Goal: Information Seeking & Learning: Learn about a topic

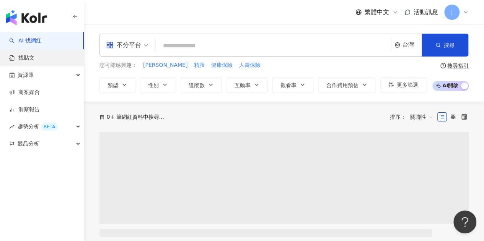
click at [34, 57] on link "找貼文" at bounding box center [21, 58] width 25 height 8
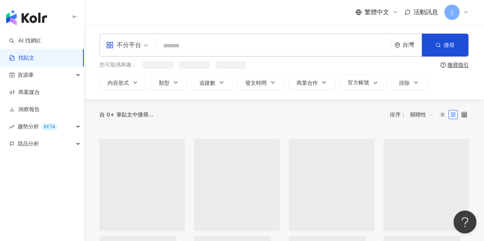
click at [205, 45] on input "search" at bounding box center [273, 45] width 229 height 16
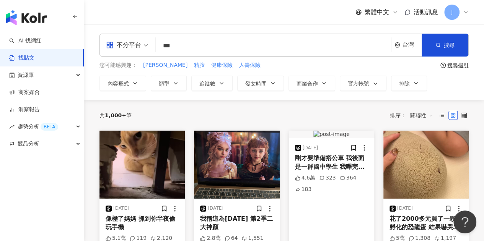
type input "***"
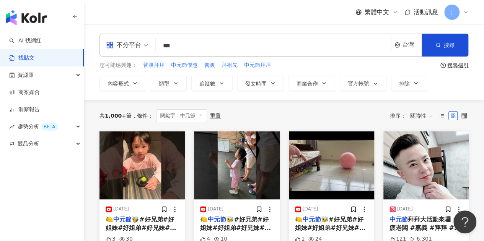
click at [143, 42] on span "不分平台" at bounding box center [127, 45] width 42 height 12
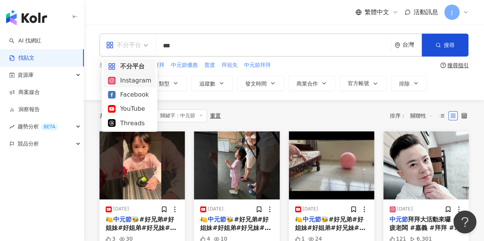
click at [152, 79] on div "Instagram" at bounding box center [129, 80] width 52 height 14
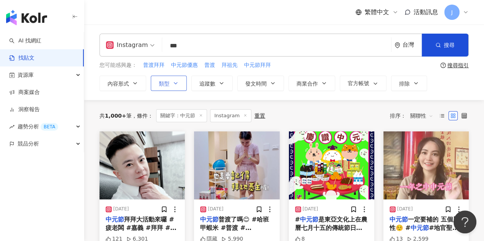
click at [164, 87] on button "類型" at bounding box center [169, 83] width 36 height 15
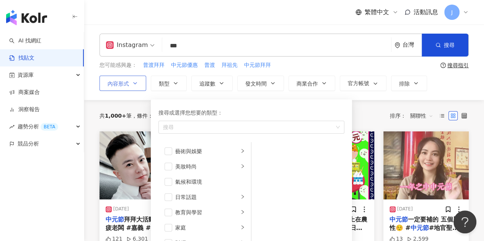
click at [136, 87] on button "內容形式" at bounding box center [122, 83] width 47 height 15
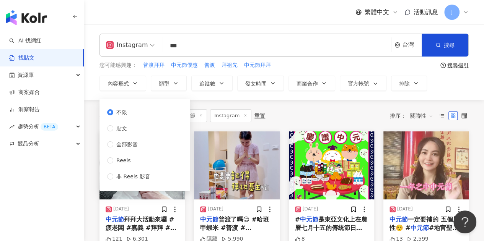
click at [110, 133] on div "不限 貼文 全部影音 Reels 非 Reels 影音" at bounding box center [131, 144] width 49 height 73
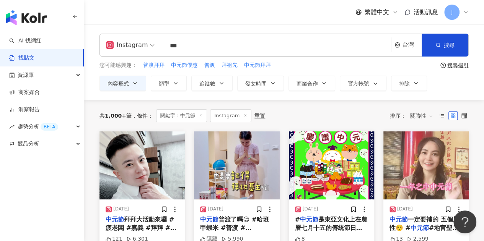
click at [257, 42] on input "***" at bounding box center [276, 45] width 222 height 16
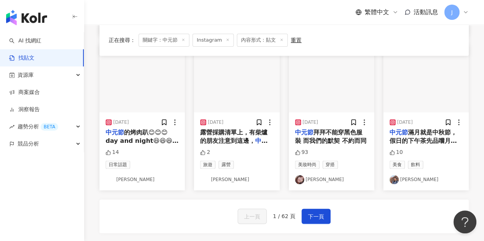
scroll to position [402, 0]
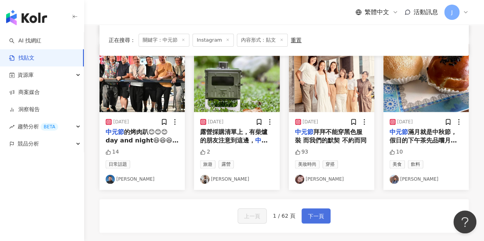
click at [316, 214] on span "下一頁" at bounding box center [316, 216] width 16 height 9
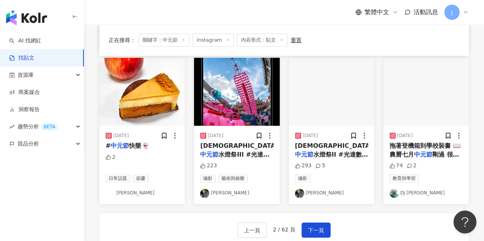
scroll to position [410, 0]
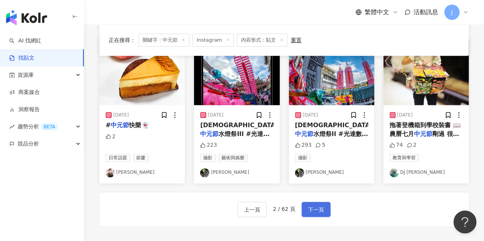
click at [312, 202] on button "下一頁" at bounding box center [315, 209] width 29 height 15
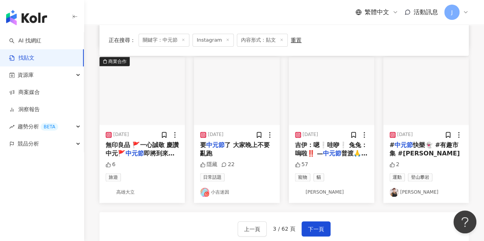
scroll to position [393, 0]
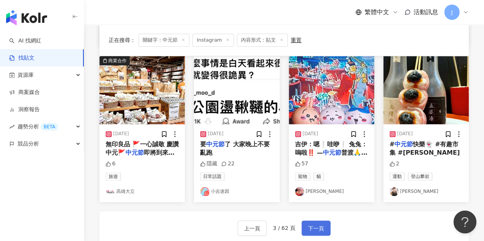
click at [311, 226] on button "下一頁" at bounding box center [315, 228] width 29 height 15
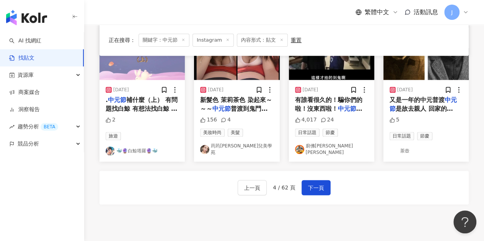
scroll to position [441, 0]
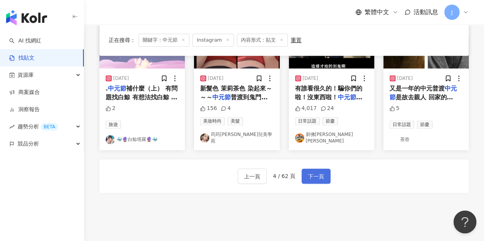
click at [323, 175] on button "下一頁" at bounding box center [315, 176] width 29 height 15
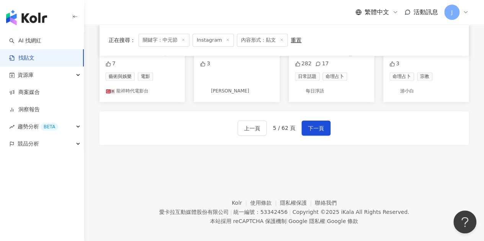
scroll to position [487, 0]
click at [308, 123] on span "下一頁" at bounding box center [316, 127] width 16 height 9
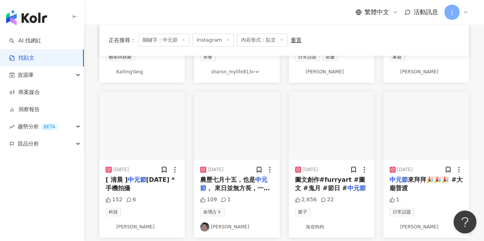
scroll to position [195, 0]
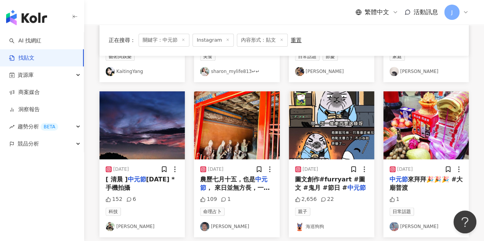
click at [315, 228] on link "海巡狗狗" at bounding box center [331, 226] width 73 height 9
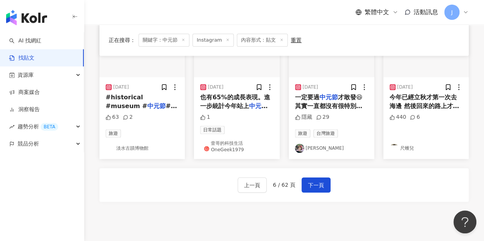
scroll to position [463, 0]
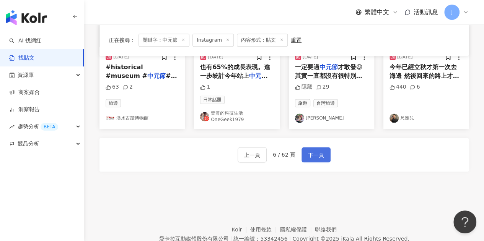
click at [324, 151] on button "下一頁" at bounding box center [315, 154] width 29 height 15
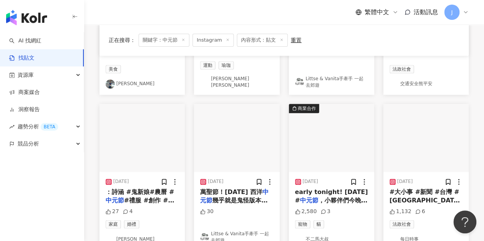
scroll to position [348, 0]
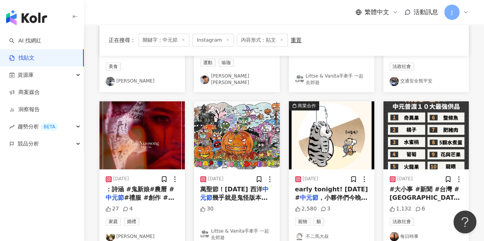
click at [315, 233] on link "不二馬大叔" at bounding box center [331, 236] width 73 height 9
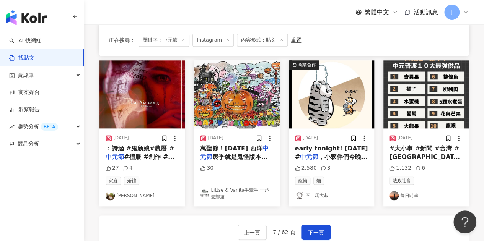
scroll to position [463, 0]
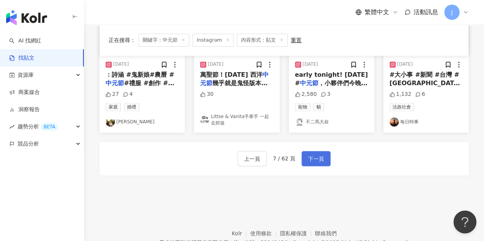
click at [305, 155] on button "下一頁" at bounding box center [315, 158] width 29 height 15
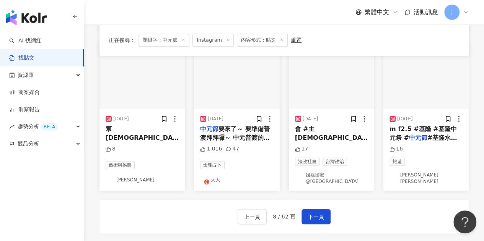
scroll to position [466, 0]
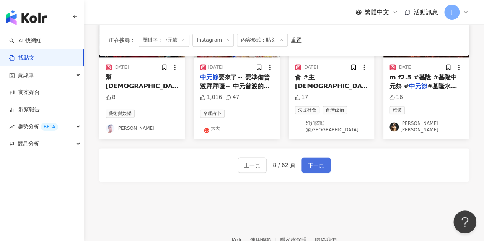
click at [316, 161] on span "下一頁" at bounding box center [316, 165] width 16 height 9
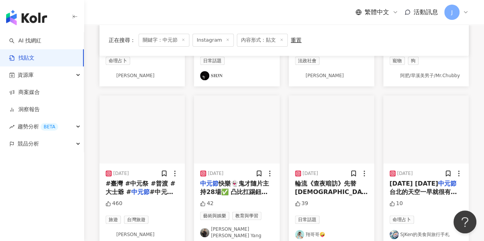
scroll to position [382, 0]
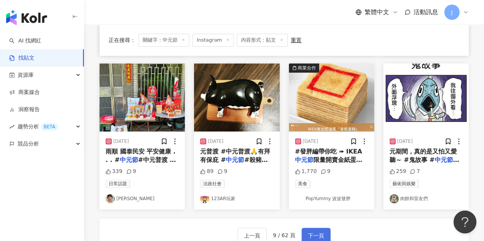
click at [316, 231] on span "下一頁" at bounding box center [316, 235] width 16 height 9
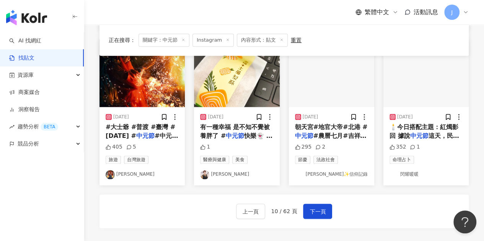
scroll to position [459, 0]
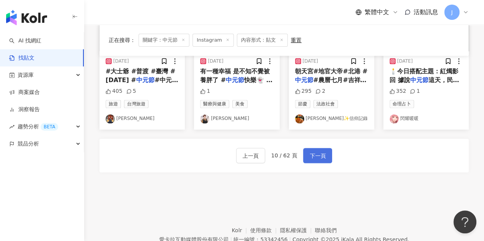
click at [318, 157] on span "下一頁" at bounding box center [317, 155] width 16 height 9
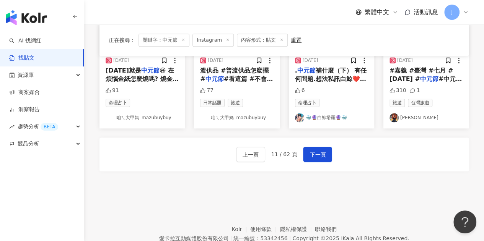
scroll to position [466, 0]
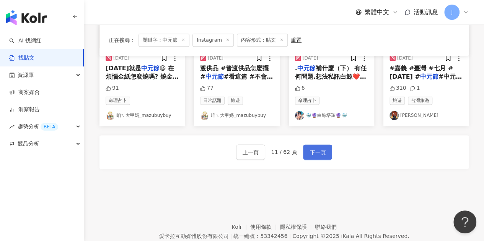
click at [315, 153] on button "下一頁" at bounding box center [317, 151] width 29 height 15
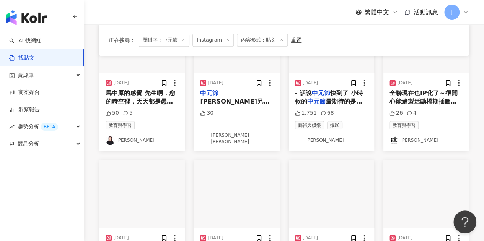
scroll to position [473, 0]
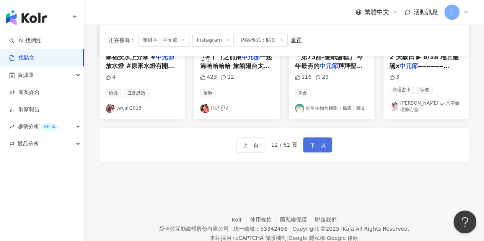
click at [320, 141] on span "下一頁" at bounding box center [317, 145] width 16 height 9
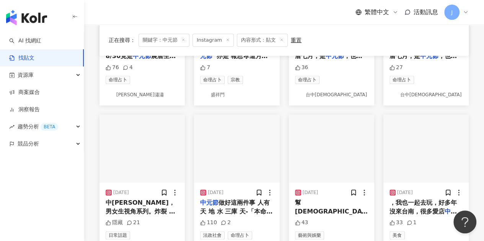
scroll to position [480, 0]
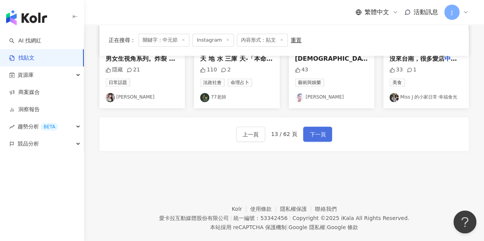
click at [315, 135] on span "下一頁" at bounding box center [317, 134] width 16 height 9
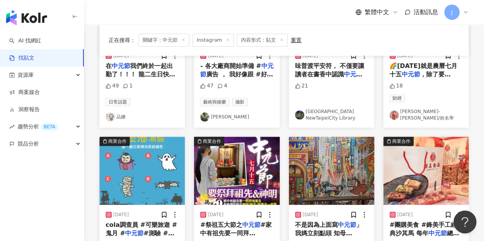
scroll to position [382, 0]
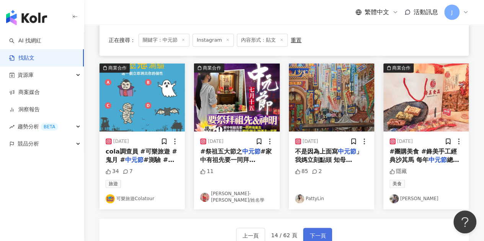
click at [307, 233] on button "下一頁" at bounding box center [317, 235] width 29 height 15
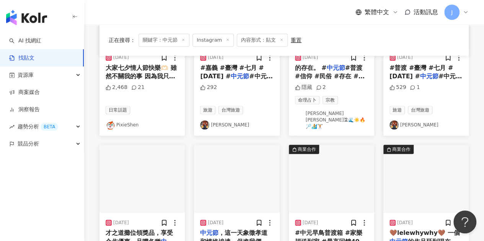
scroll to position [386, 0]
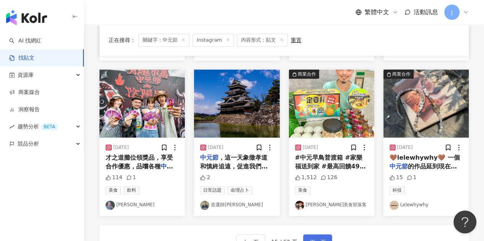
click at [324, 234] on button "下一頁" at bounding box center [317, 241] width 29 height 15
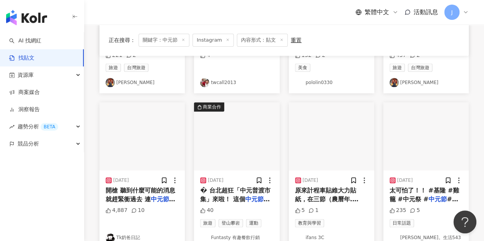
scroll to position [382, 0]
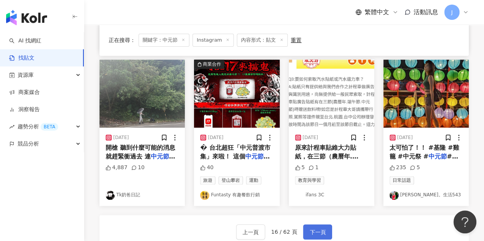
click at [315, 224] on button "下一頁" at bounding box center [317, 231] width 29 height 15
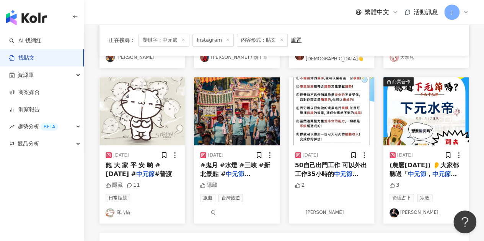
scroll to position [386, 0]
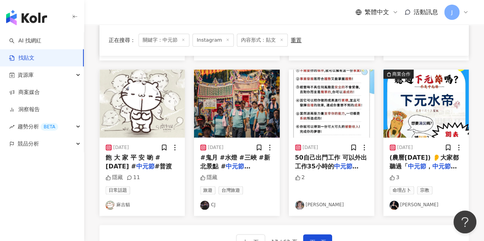
click at [142, 154] on span "飽 大 家 平 安 喲 #鬼門開 #" at bounding box center [132, 162] width 55 height 16
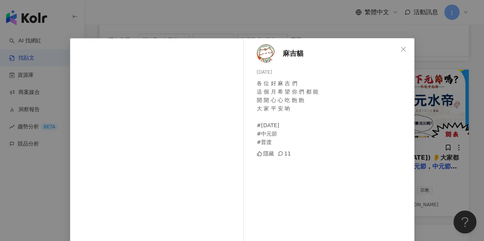
click at [359, 23] on div "麻吉貓 2024/8/18 各 位 好 麻 吉 們 這 個 月 希 望 你 們 都 能 開 開 心 心 吃 飽 飽 大 家 平 安 喲 #鬼門開 #中元節 #…" at bounding box center [242, 120] width 484 height 241
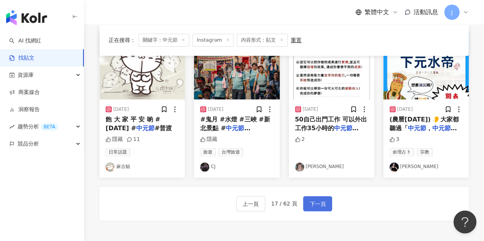
click at [314, 200] on span "下一頁" at bounding box center [317, 204] width 16 height 9
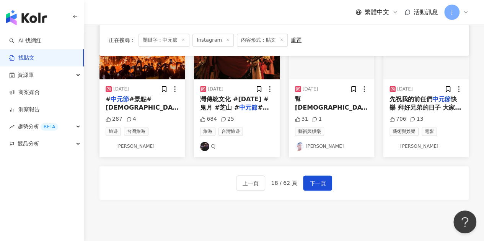
scroll to position [459, 0]
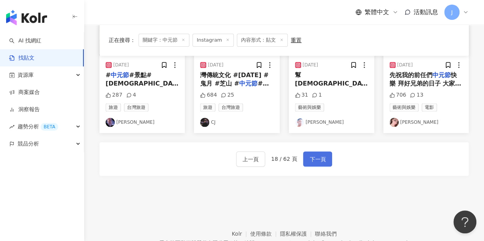
click at [319, 157] on span "下一頁" at bounding box center [317, 159] width 16 height 9
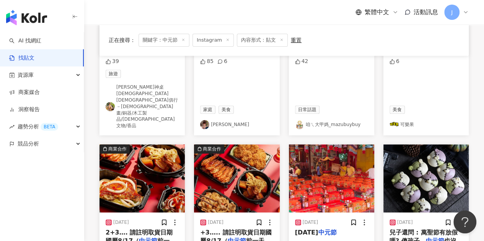
scroll to position [382, 0]
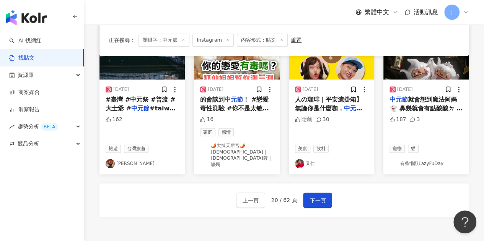
scroll to position [462, 0]
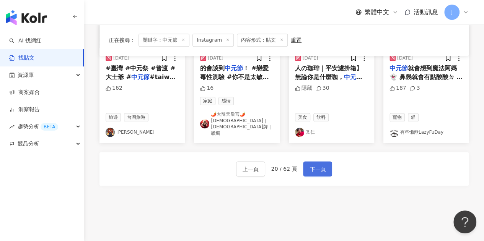
click at [322, 165] on span "下一頁" at bounding box center [317, 169] width 16 height 9
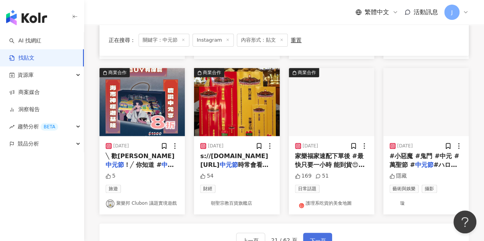
scroll to position [389, 0]
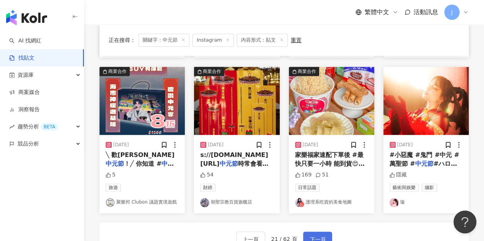
click at [320, 235] on span "下一頁" at bounding box center [317, 239] width 16 height 9
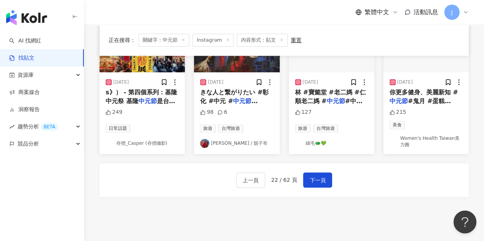
scroll to position [438, 0]
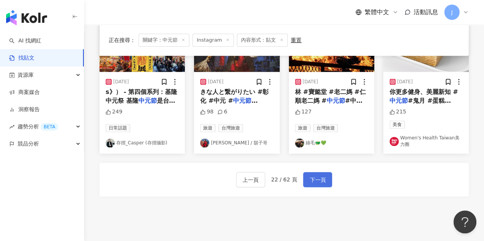
click at [312, 172] on button "下一頁" at bounding box center [317, 179] width 29 height 15
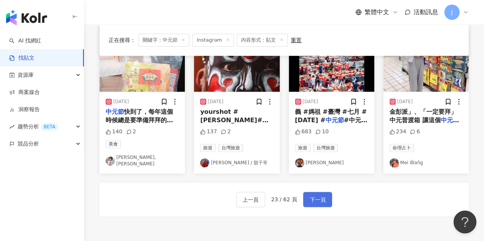
scroll to position [433, 0]
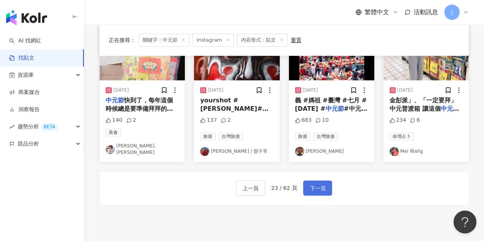
click at [312, 184] on span "下一頁" at bounding box center [317, 188] width 16 height 9
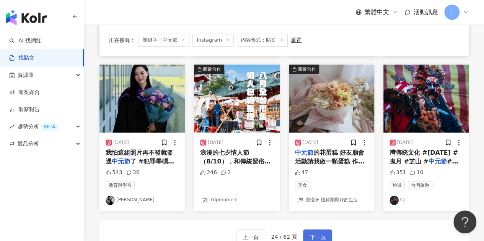
scroll to position [399, 0]
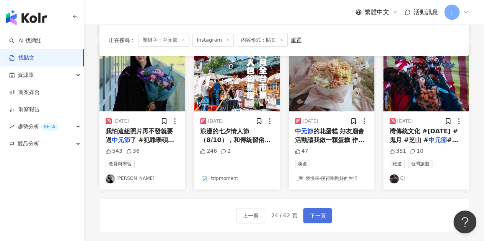
click at [323, 219] on span "下一頁" at bounding box center [317, 215] width 16 height 9
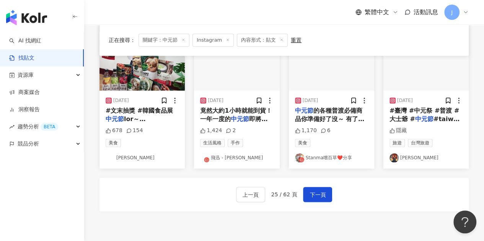
scroll to position [423, 0]
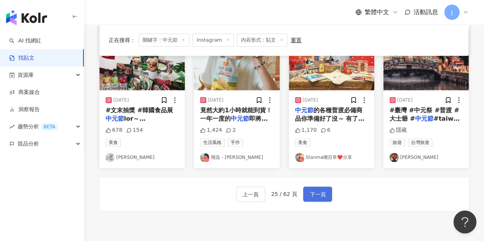
click at [317, 193] on span "下一頁" at bounding box center [317, 194] width 16 height 9
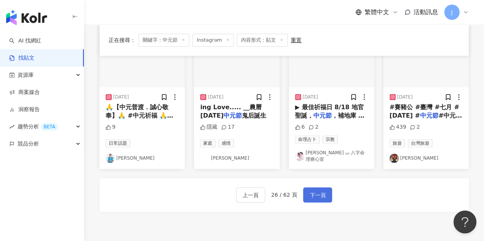
scroll to position [0, 0]
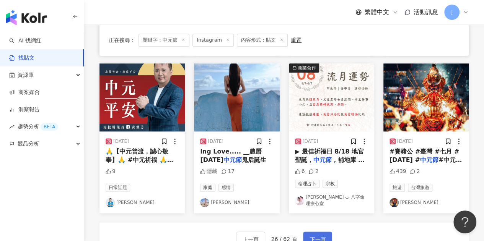
click at [316, 235] on span "下一頁" at bounding box center [317, 239] width 16 height 9
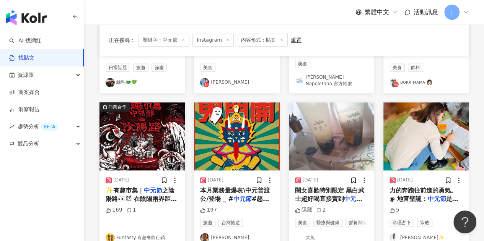
scroll to position [462, 0]
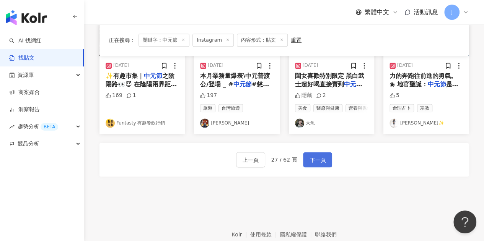
click at [307, 167] on button "下一頁" at bounding box center [317, 159] width 29 height 15
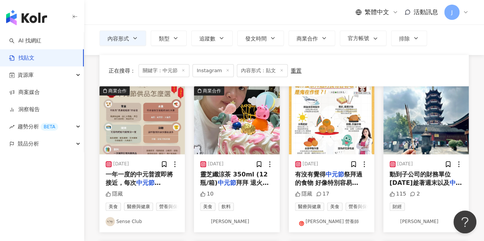
scroll to position [0, 0]
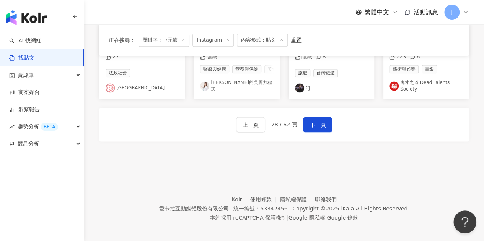
click at [327, 132] on button "下一頁" at bounding box center [317, 124] width 29 height 15
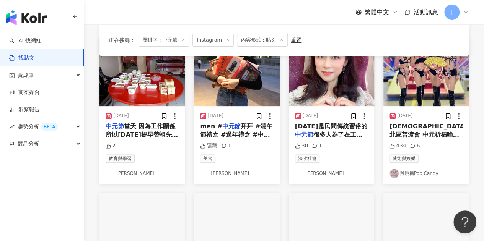
scroll to position [58, 0]
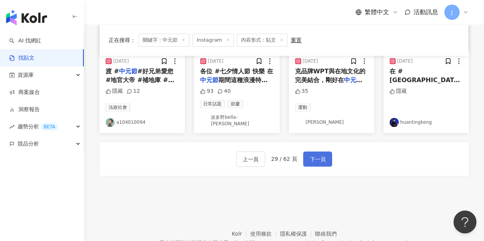
click at [328, 153] on button "下一頁" at bounding box center [317, 158] width 29 height 15
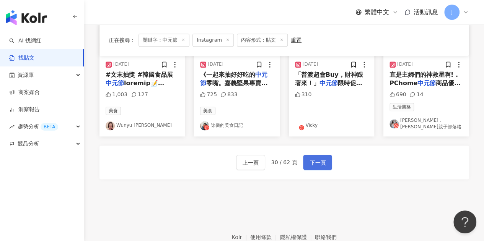
click at [313, 155] on button "下一頁" at bounding box center [317, 162] width 29 height 15
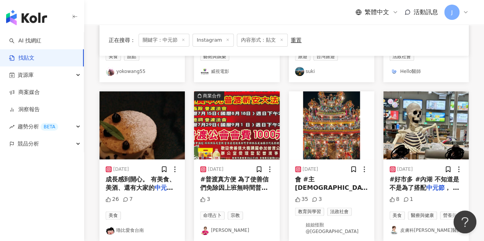
scroll to position [469, 0]
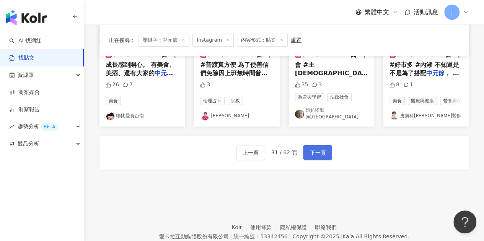
click at [327, 151] on button "下一頁" at bounding box center [317, 152] width 29 height 15
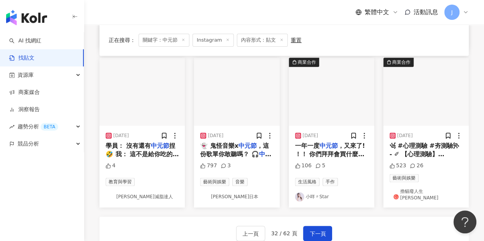
scroll to position [390, 0]
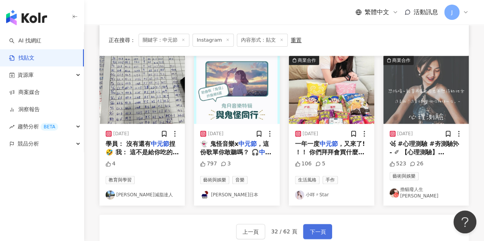
click at [320, 227] on span "下一頁" at bounding box center [317, 231] width 16 height 9
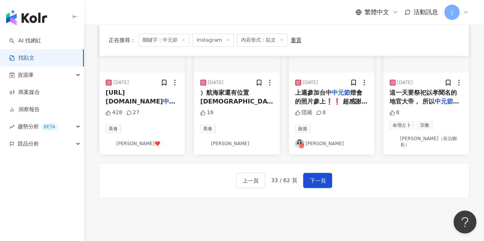
scroll to position [459, 0]
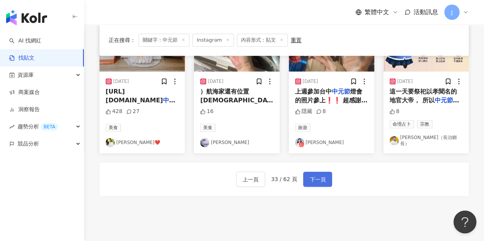
drag, startPoint x: 320, startPoint y: 162, endPoint x: 316, endPoint y: 165, distance: 5.5
click at [320, 175] on span "下一頁" at bounding box center [317, 179] width 16 height 9
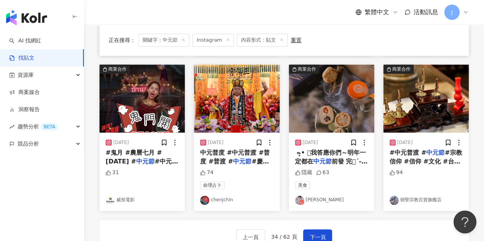
scroll to position [413, 0]
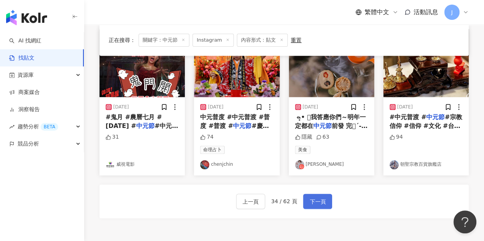
click at [322, 197] on span "下一頁" at bounding box center [317, 201] width 16 height 9
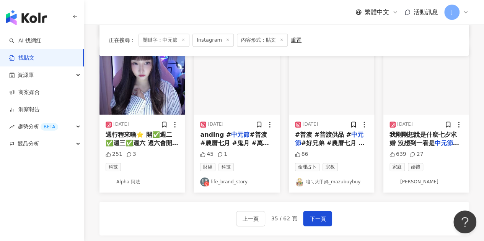
scroll to position [420, 0]
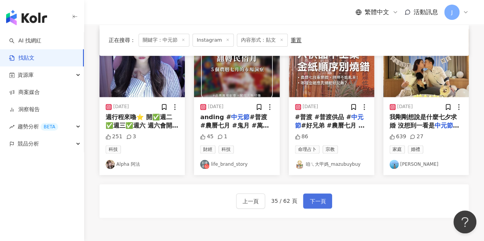
click at [315, 199] on span "下一頁" at bounding box center [317, 201] width 16 height 9
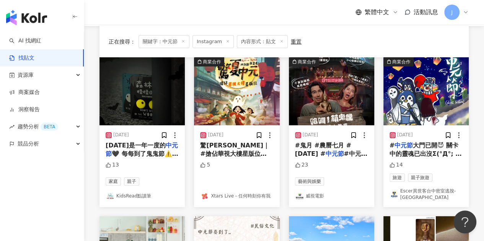
scroll to position [76, 0]
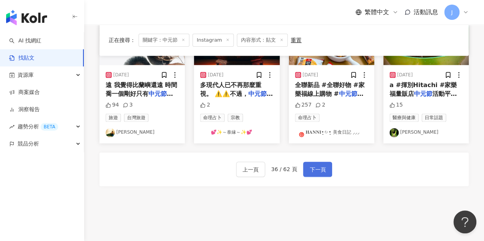
click at [323, 165] on span "下一頁" at bounding box center [317, 169] width 16 height 9
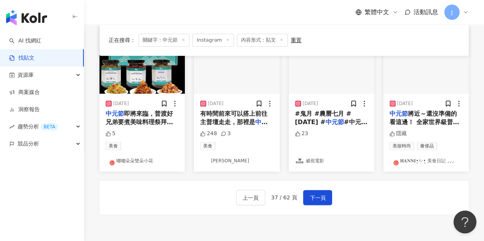
scroll to position [382, 0]
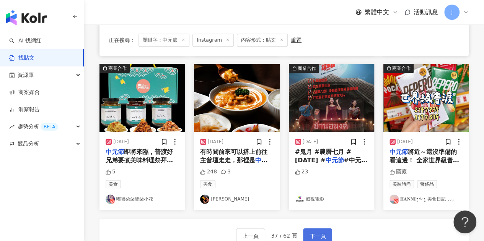
click at [320, 228] on button "下一頁" at bounding box center [317, 235] width 29 height 15
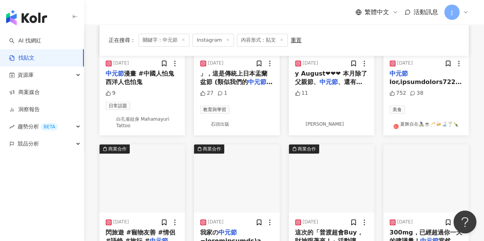
scroll to position [306, 0]
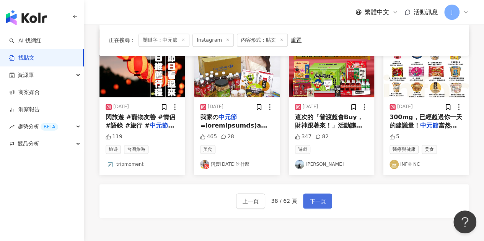
click at [323, 199] on span "下一頁" at bounding box center [317, 201] width 16 height 9
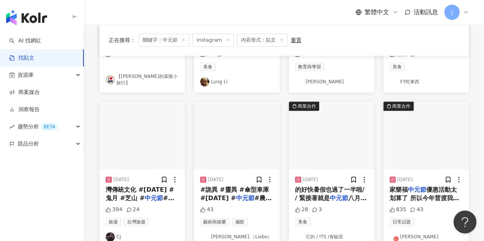
scroll to position [496, 0]
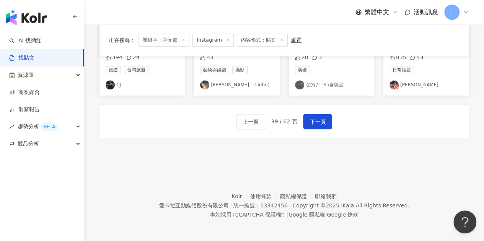
drag, startPoint x: 325, startPoint y: 116, endPoint x: 332, endPoint y: 118, distance: 6.7
click at [325, 116] on button "下一頁" at bounding box center [317, 121] width 29 height 15
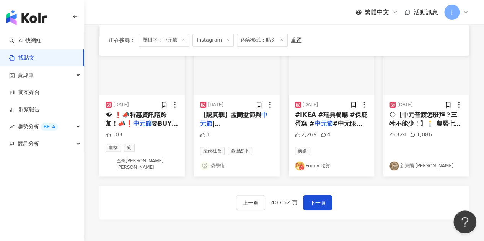
scroll to position [492, 0]
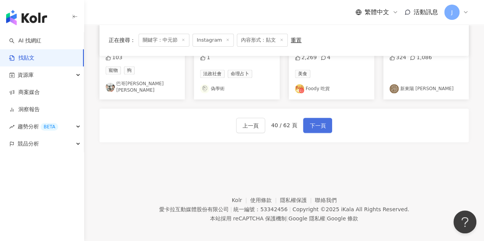
click at [307, 122] on button "下一頁" at bounding box center [317, 125] width 29 height 15
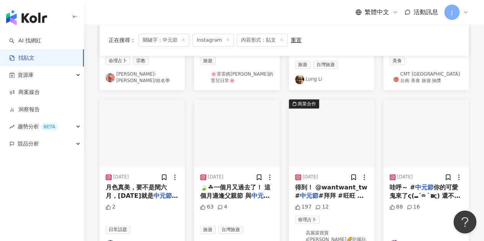
scroll to position [382, 0]
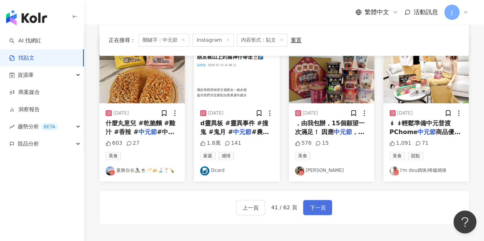
click at [321, 203] on span "下一頁" at bounding box center [317, 207] width 16 height 9
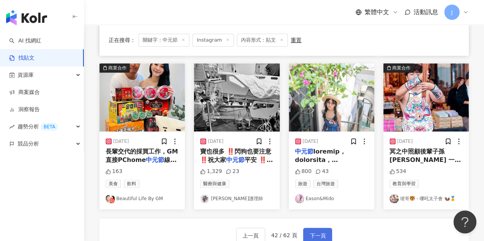
click at [317, 231] on span "下一頁" at bounding box center [317, 235] width 16 height 9
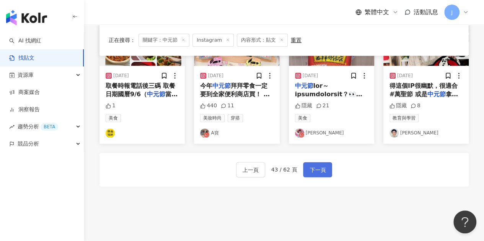
click at [322, 166] on span "下一頁" at bounding box center [317, 169] width 16 height 9
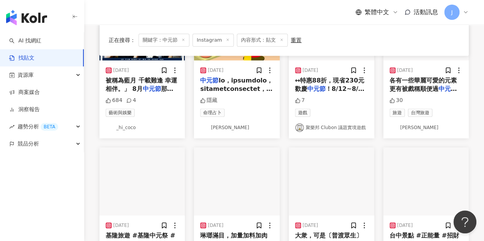
scroll to position [180, 0]
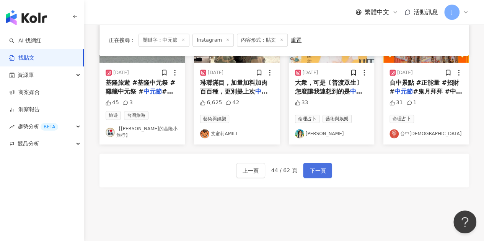
click at [317, 166] on span "下一頁" at bounding box center [317, 170] width 16 height 9
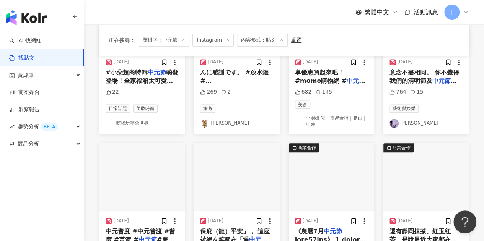
scroll to position [72, 0]
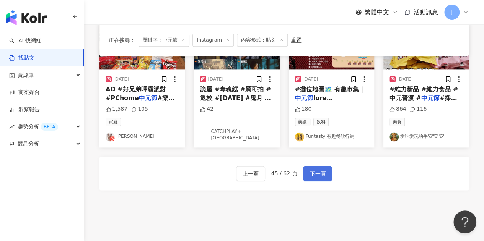
click at [319, 169] on span "下一頁" at bounding box center [317, 173] width 16 height 9
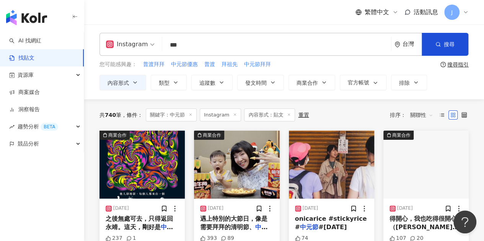
scroll to position [0, 0]
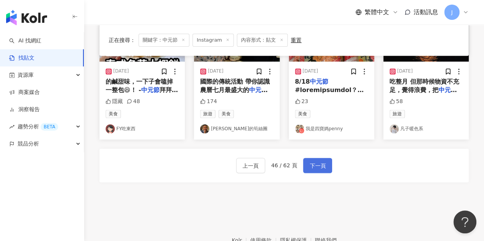
click at [316, 161] on span "下一頁" at bounding box center [317, 165] width 16 height 9
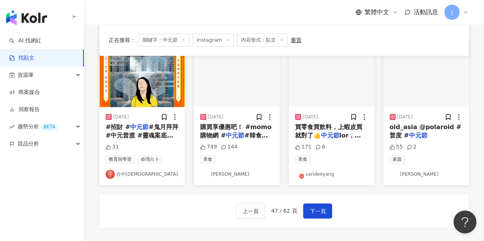
scroll to position [423, 0]
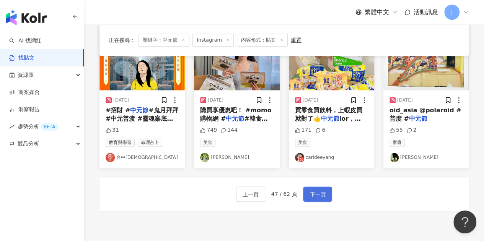
click at [315, 193] on span "下一頁" at bounding box center [317, 194] width 16 height 9
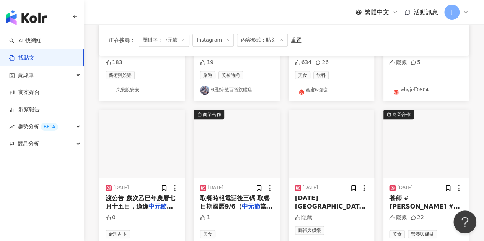
scroll to position [425, 0]
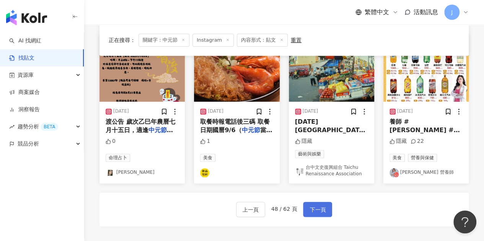
click at [320, 205] on span "下一頁" at bounding box center [317, 209] width 16 height 9
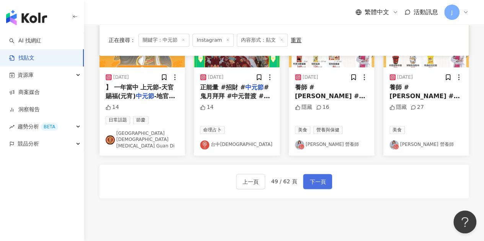
click at [307, 174] on button "下一頁" at bounding box center [317, 181] width 29 height 15
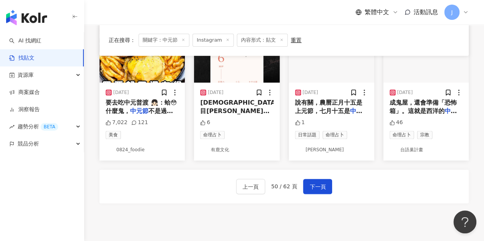
scroll to position [459, 0]
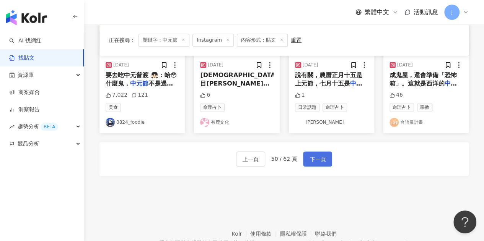
click at [316, 158] on span "下一頁" at bounding box center [317, 159] width 16 height 9
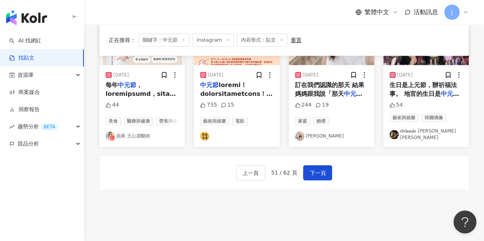
click at [312, 160] on div "上一頁 51 / 62 頁 下一頁" at bounding box center [283, 173] width 369 height 34
click at [320, 169] on span "下一頁" at bounding box center [317, 173] width 16 height 9
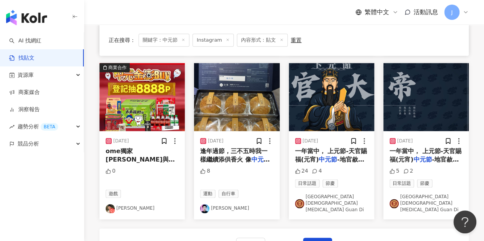
scroll to position [496, 0]
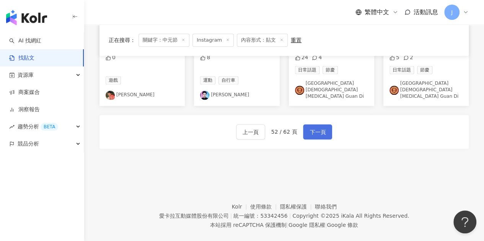
click at [316, 128] on span "下一頁" at bounding box center [317, 132] width 16 height 9
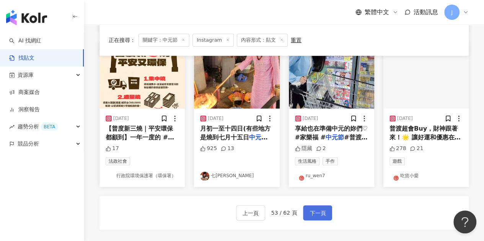
scroll to position [459, 0]
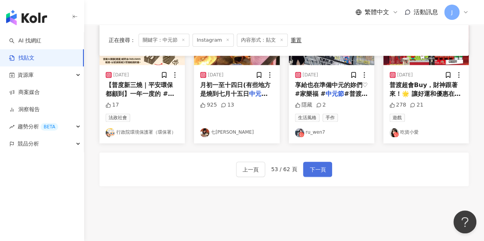
click at [319, 165] on span "下一頁" at bounding box center [317, 169] width 16 height 9
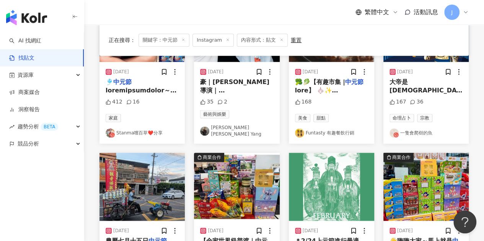
scroll to position [385, 0]
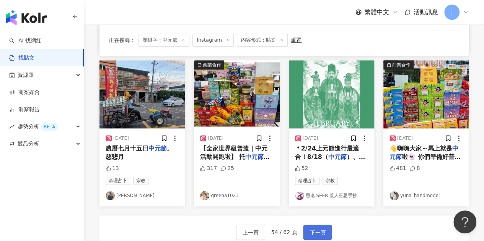
click at [321, 225] on button "下一頁" at bounding box center [317, 232] width 29 height 15
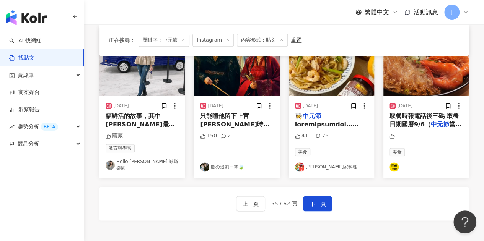
scroll to position [459, 0]
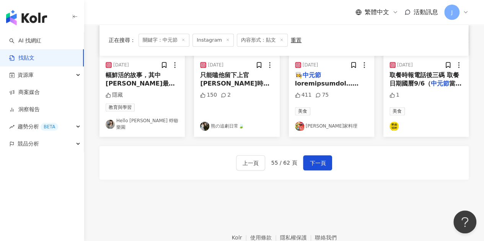
click at [333, 154] on div "上一頁 55 / 62 頁 下一頁" at bounding box center [283, 163] width 369 height 34
click at [326, 155] on button "下一頁" at bounding box center [317, 162] width 29 height 15
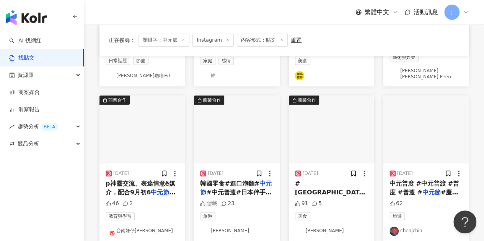
scroll to position [420, 0]
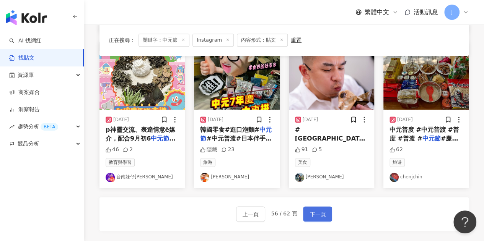
click at [316, 206] on button "下一頁" at bounding box center [317, 213] width 29 height 15
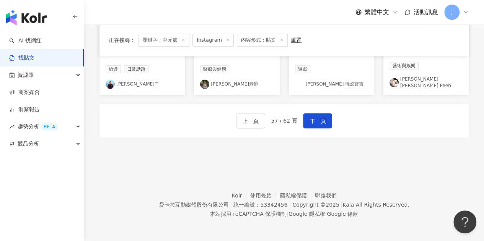
scroll to position [498, 0]
click at [312, 114] on button "下一頁" at bounding box center [317, 120] width 29 height 15
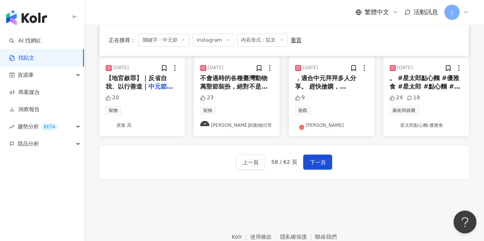
scroll to position [461, 0]
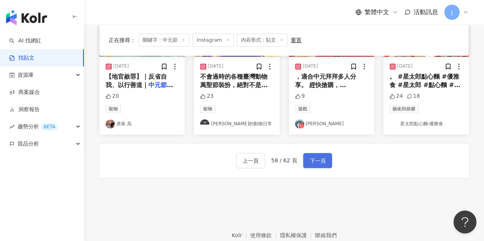
click at [321, 153] on button "下一頁" at bounding box center [317, 160] width 29 height 15
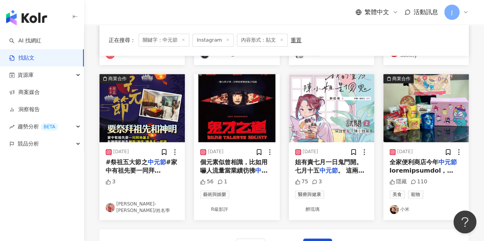
scroll to position [426, 0]
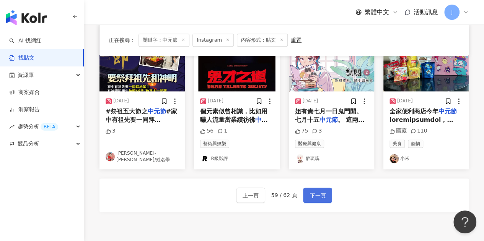
click at [313, 188] on button "下一頁" at bounding box center [317, 195] width 29 height 15
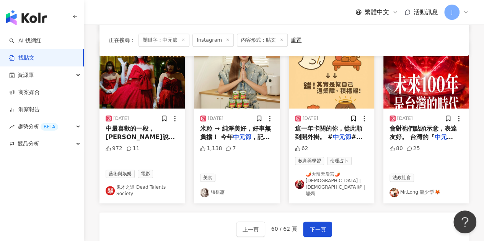
scroll to position [459, 0]
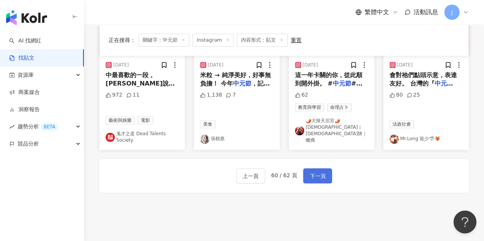
click at [313, 172] on span "下一頁" at bounding box center [317, 176] width 16 height 9
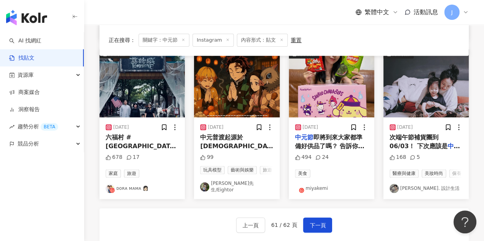
scroll to position [420, 0]
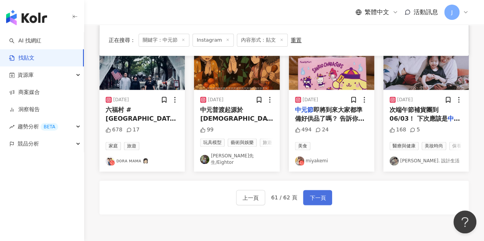
click at [318, 201] on span "下一頁" at bounding box center [317, 197] width 16 height 9
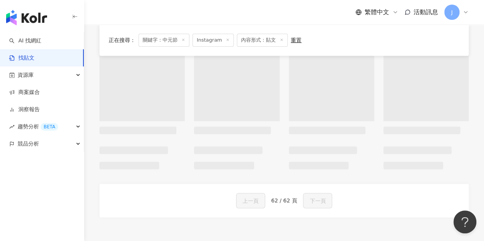
scroll to position [415, 0]
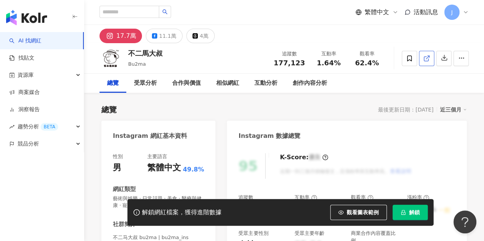
click at [423, 58] on icon at bounding box center [425, 59] width 4 height 4
